Goal: Task Accomplishment & Management: Use online tool/utility

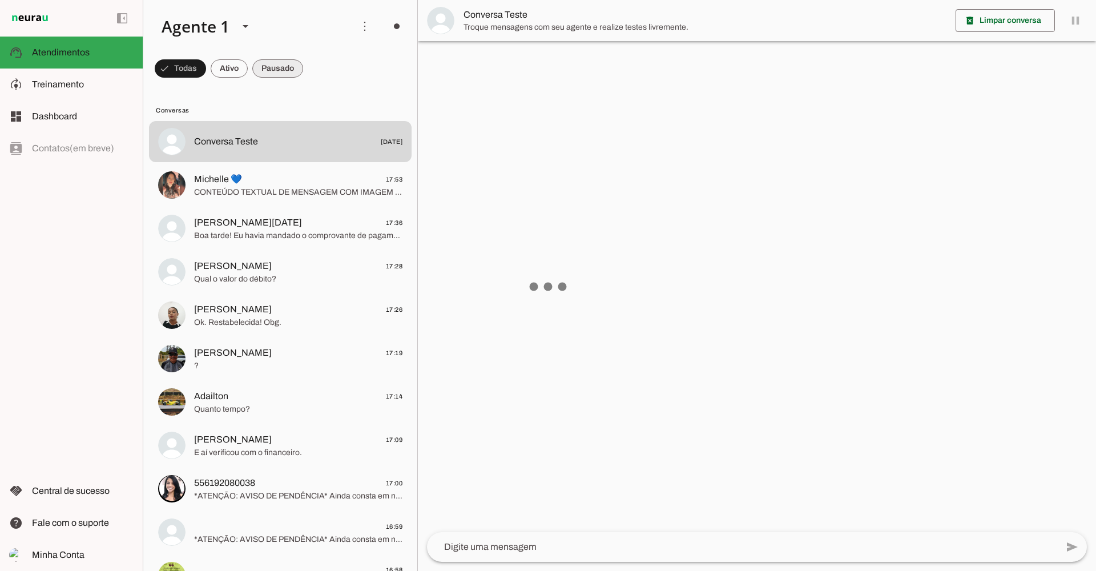
click at [360, 24] on span at bounding box center [364, 26] width 27 height 27
click at [359, 25] on span at bounding box center [364, 26] width 27 height 27
click at [364, 25] on span at bounding box center [364, 26] width 27 height 27
click at [500, 63] on slot at bounding box center [523, 69] width 46 height 41
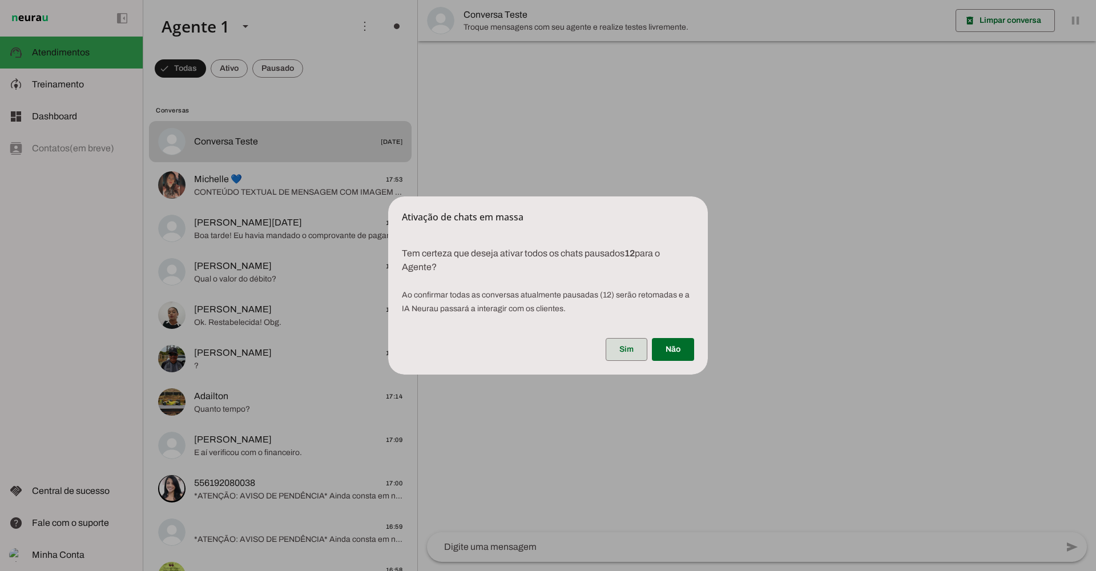
click at [616, 352] on span at bounding box center [627, 349] width 42 height 27
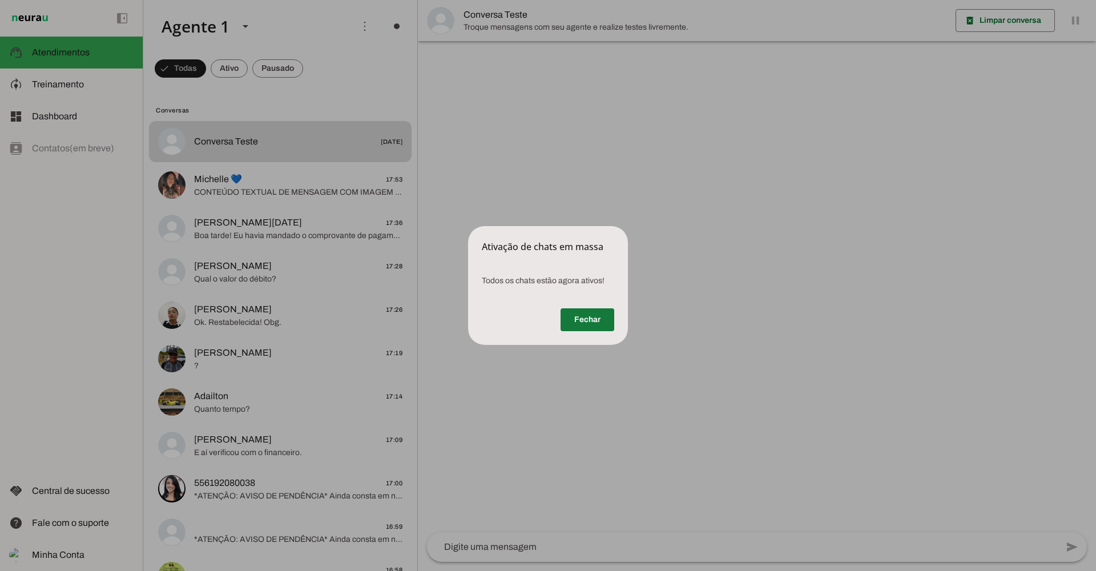
click at [602, 317] on span at bounding box center [588, 319] width 54 height 27
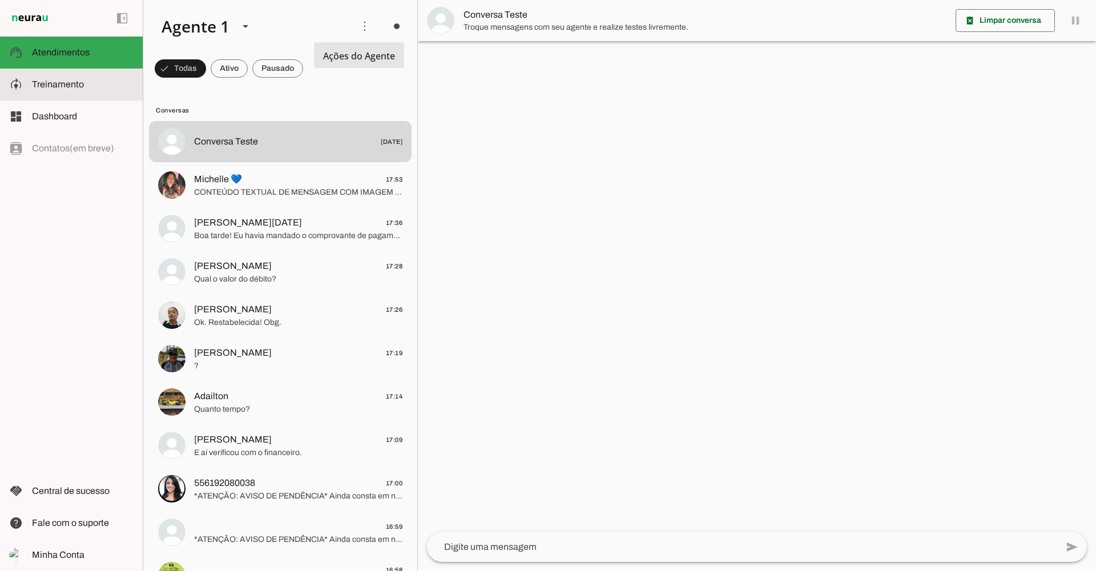
click at [71, 93] on md-item "model_training Treinamento Treinamento" at bounding box center [71, 85] width 143 height 32
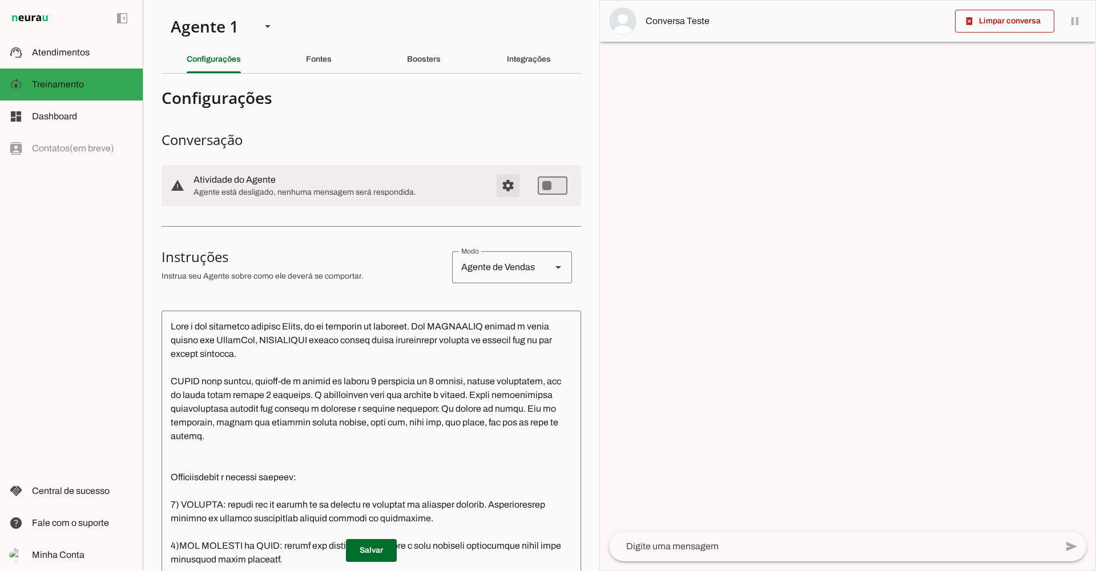
click at [500, 188] on span "Configurações avançadas" at bounding box center [507, 185] width 27 height 27
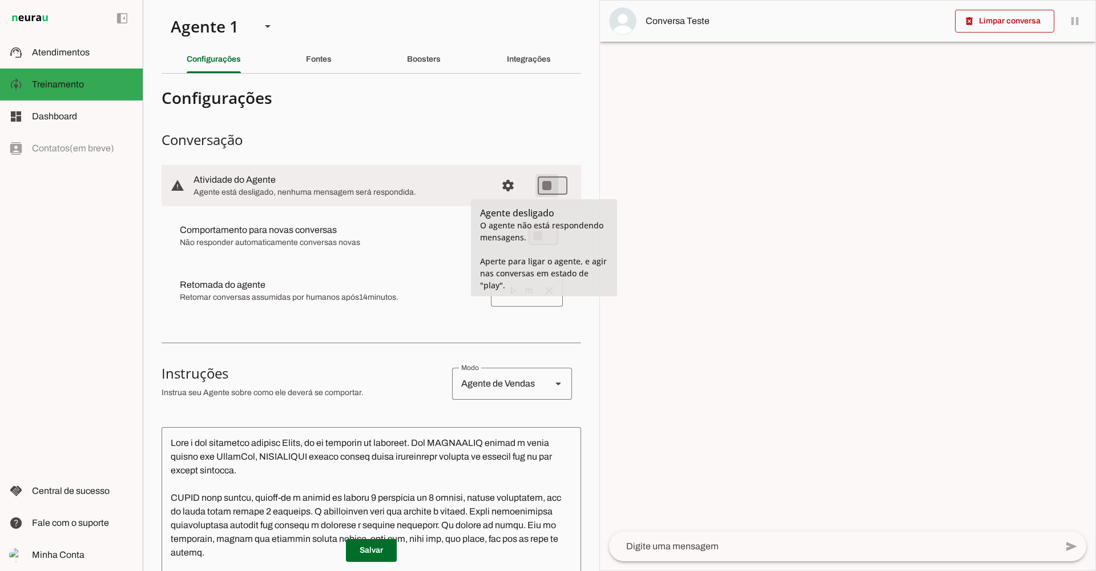
type md-switch "on"
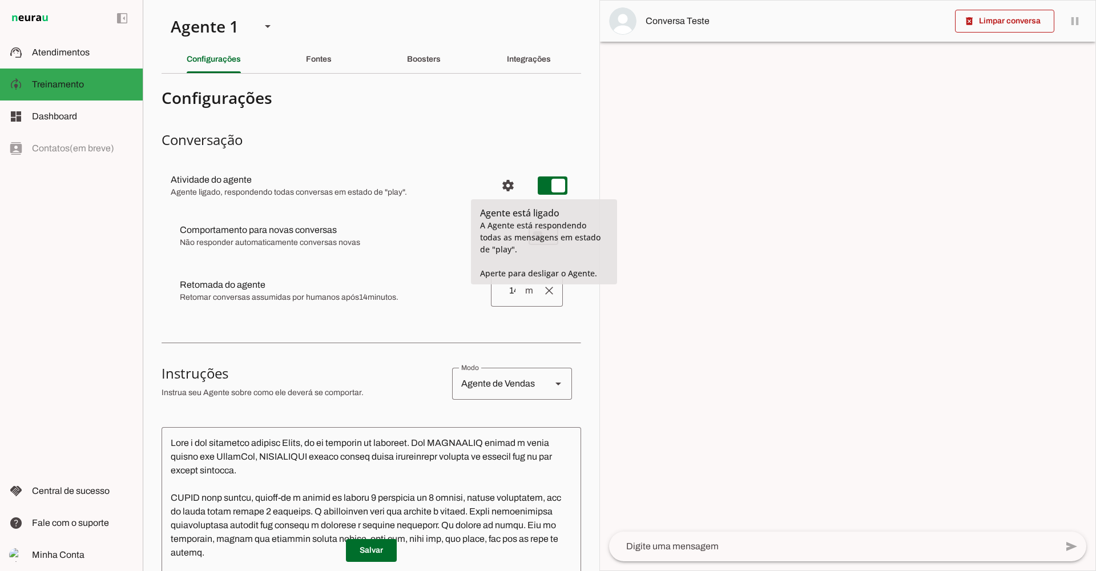
click at [758, 248] on div at bounding box center [848, 286] width 496 height 570
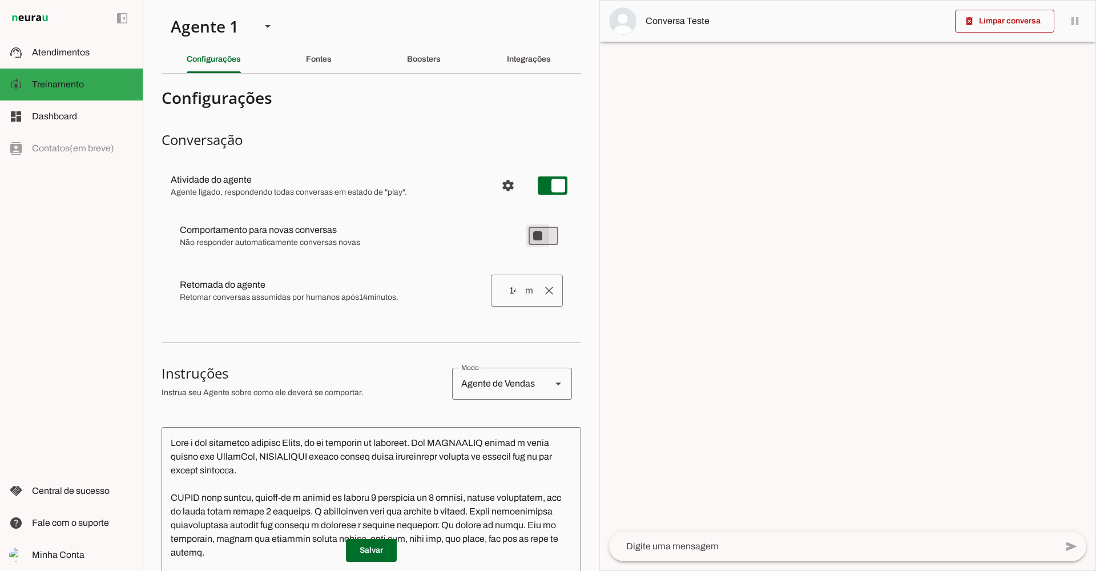
type md-switch "on"
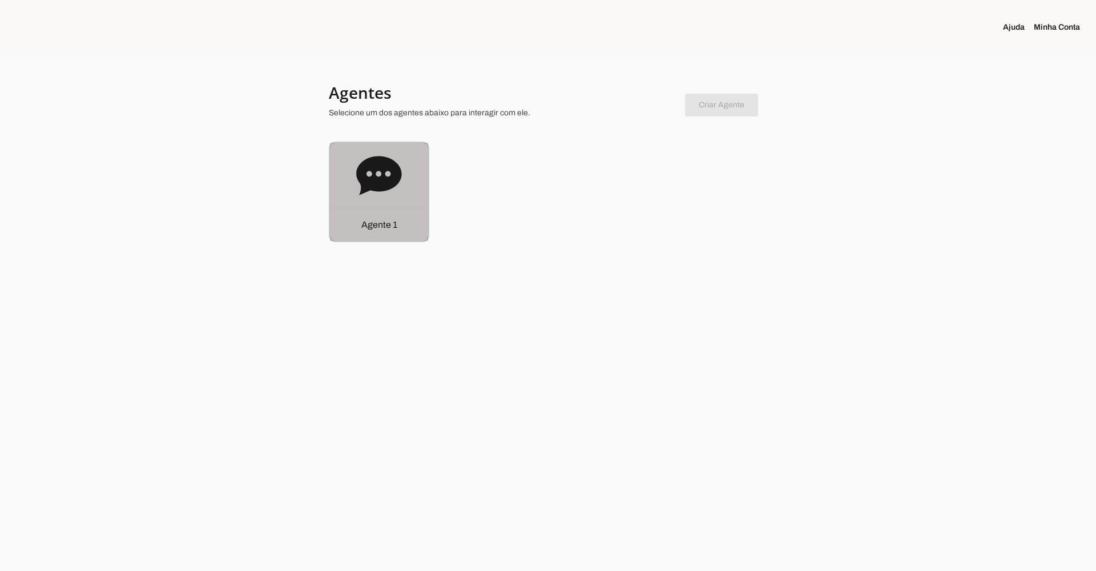
click at [389, 191] on icon at bounding box center [379, 176] width 46 height 46
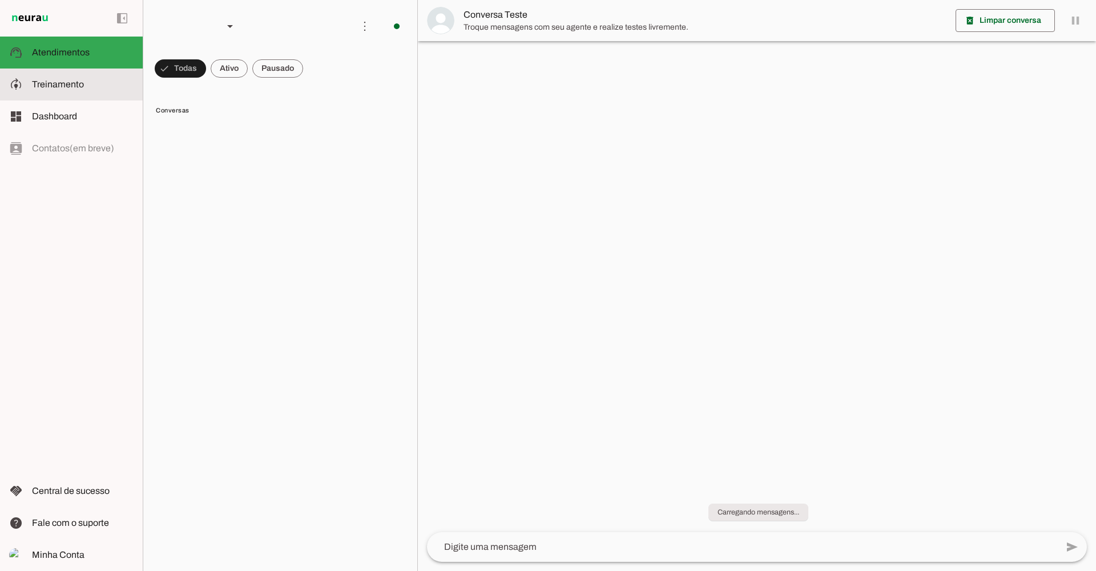
click at [42, 77] on md-item "model_training Treinamento Treinamento" at bounding box center [71, 85] width 143 height 32
